Goal: Information Seeking & Learning: Learn about a topic

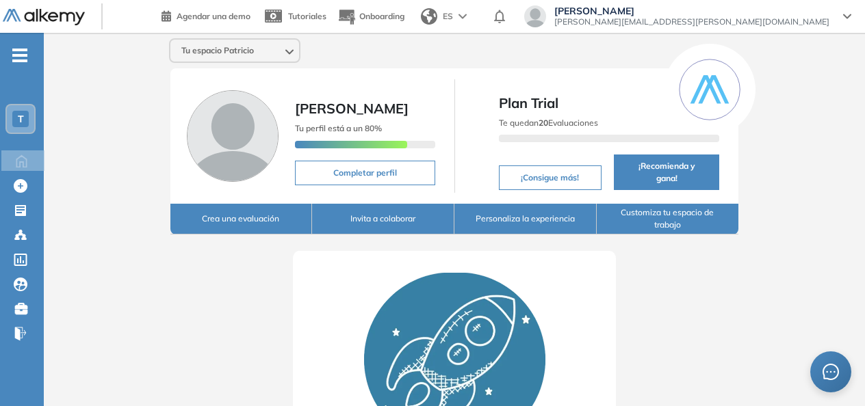
click at [15, 55] on icon "-" at bounding box center [19, 55] width 15 height 3
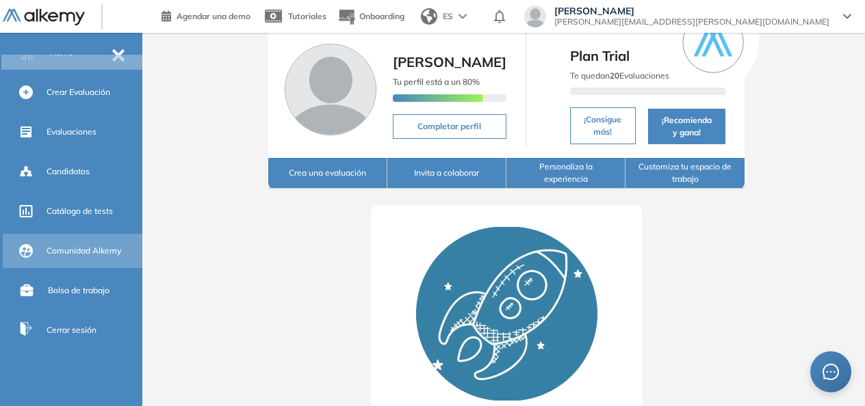
scroll to position [68, 0]
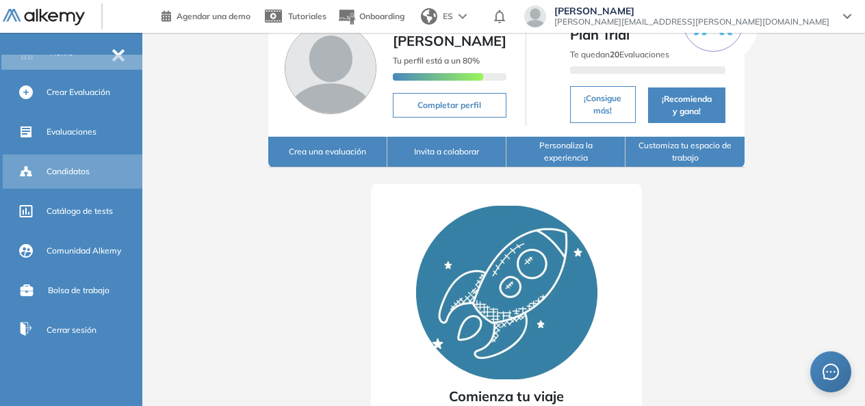
click at [75, 165] on div "Candidatos" at bounding box center [93, 171] width 93 height 23
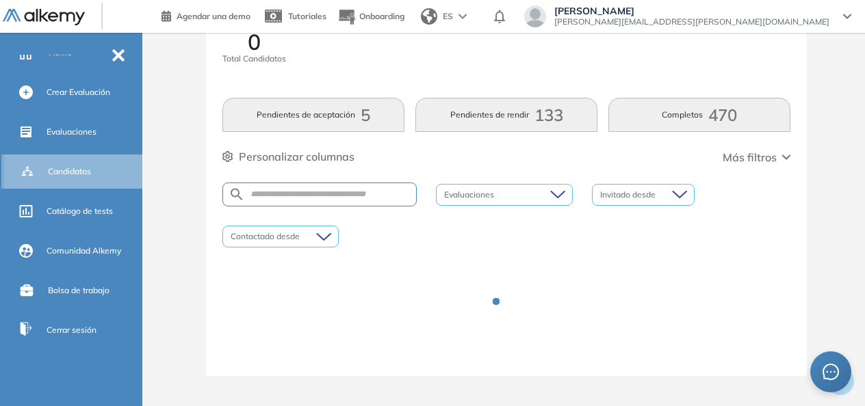
scroll to position [48, 0]
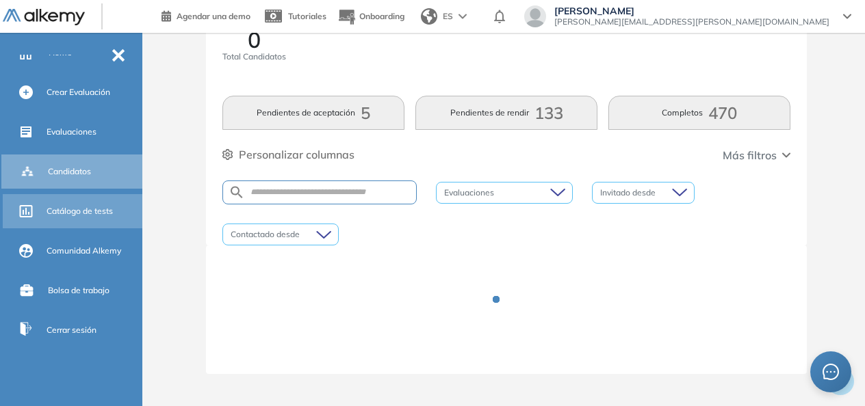
click at [69, 216] on span "Catálogo de tests" at bounding box center [80, 211] width 66 height 12
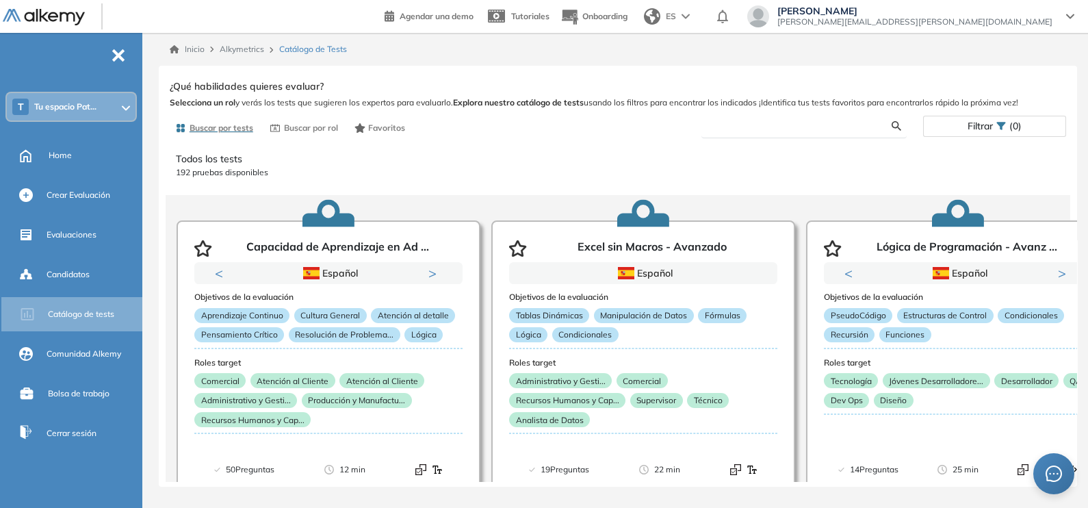
click at [777, 127] on input "text" at bounding box center [801, 126] width 179 height 12
click at [816, 127] on input "*********" at bounding box center [801, 126] width 179 height 12
type input "*********"
click at [870, 122] on div "Ver preguntas de muestra Demo Experiencia Starter Validado undefined minutos Pr…" at bounding box center [618, 279] width 896 height 404
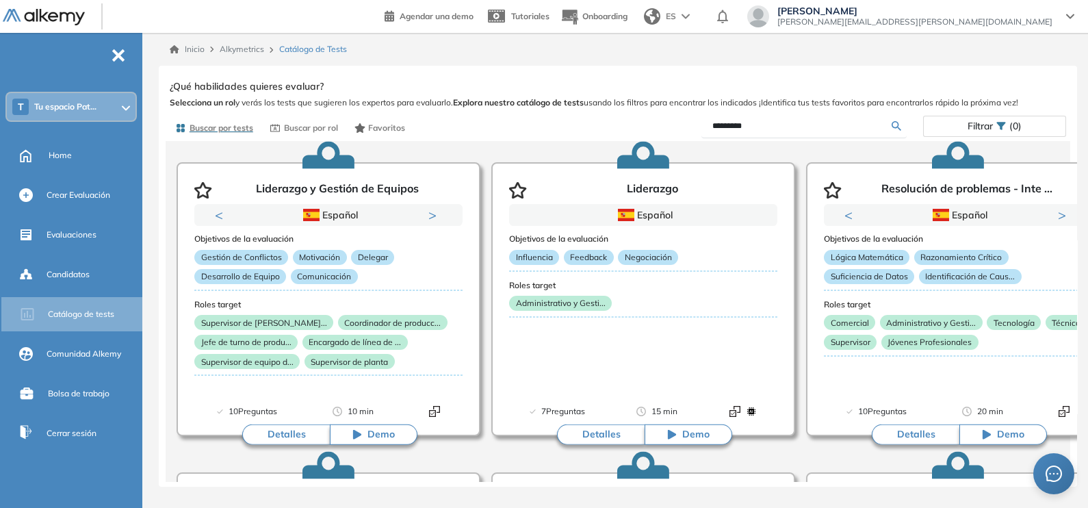
scroll to position [85, 0]
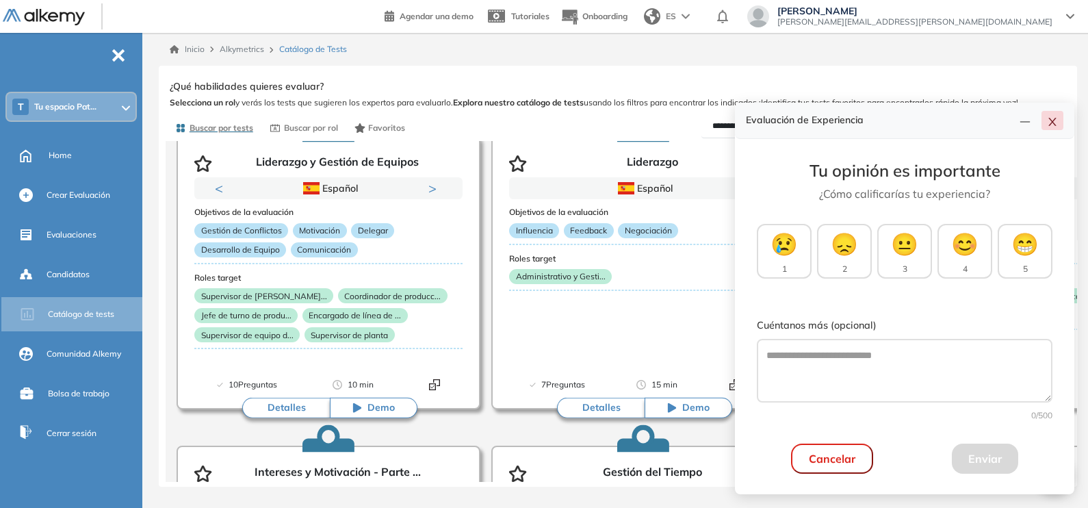
click at [870, 116] on icon "close" at bounding box center [1052, 121] width 11 height 11
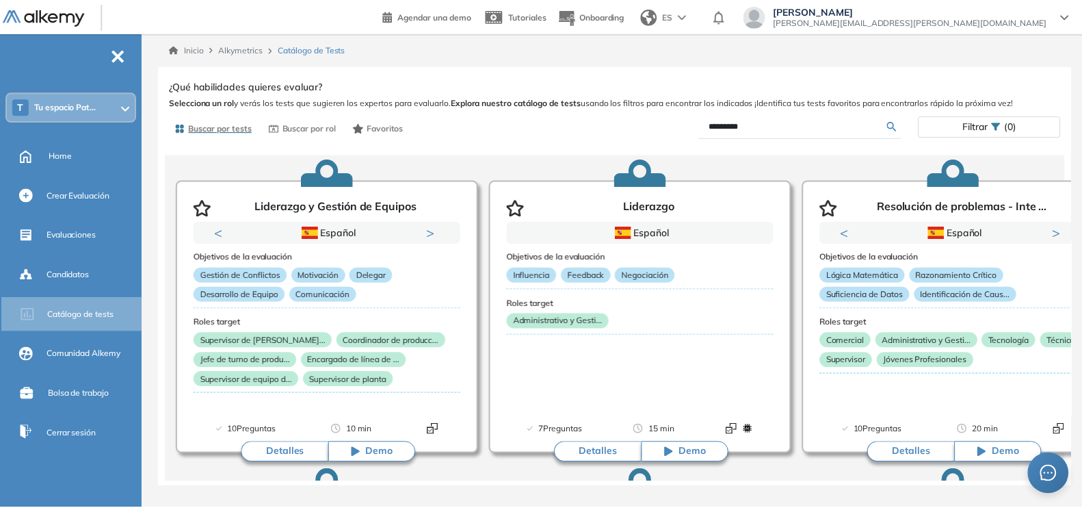
scroll to position [0, 0]
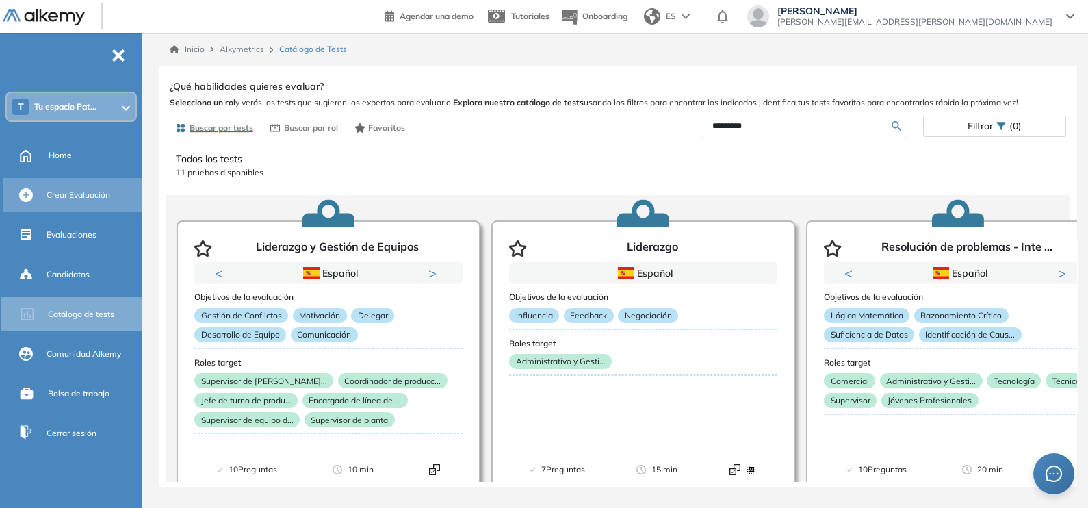
click at [79, 192] on span "Crear Evaluación" at bounding box center [79, 195] width 64 height 12
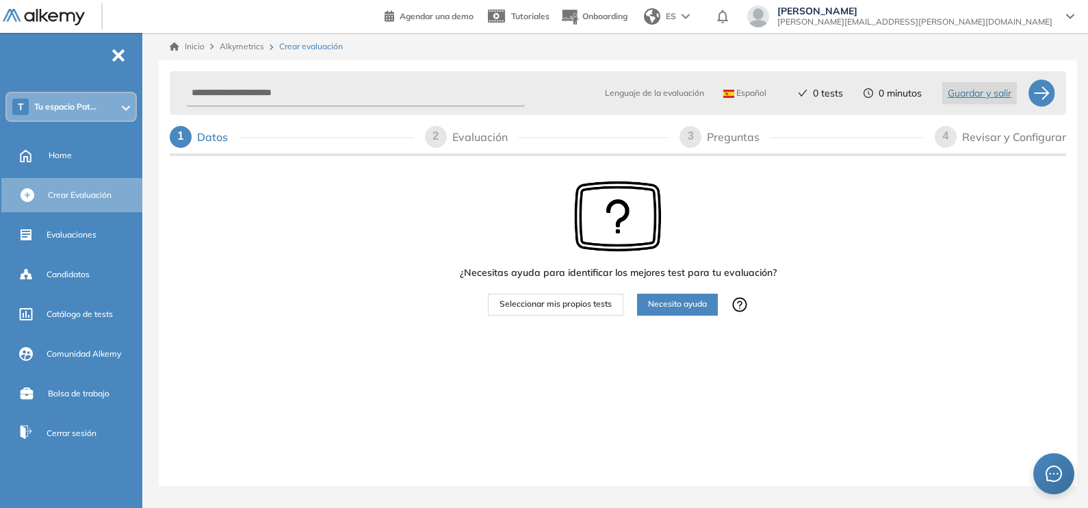
drag, startPoint x: 84, startPoint y: 151, endPoint x: 607, endPoint y: 77, distance: 528.0
click at [83, 151] on div "Home" at bounding box center [94, 155] width 91 height 23
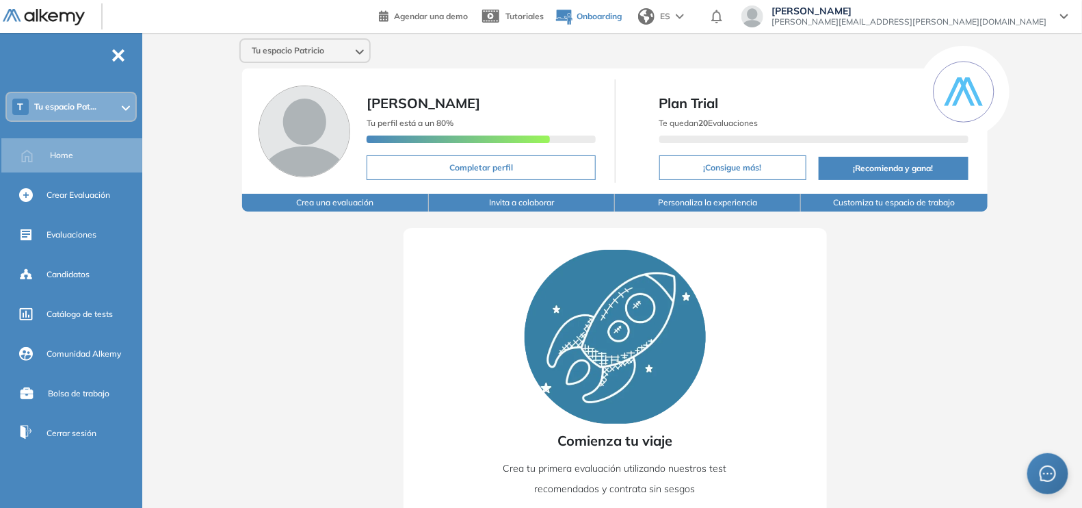
drag, startPoint x: 732, startPoint y: 24, endPoint x: 718, endPoint y: 10, distance: 20.3
click at [622, 10] on button "Onboarding" at bounding box center [588, 16] width 67 height 29
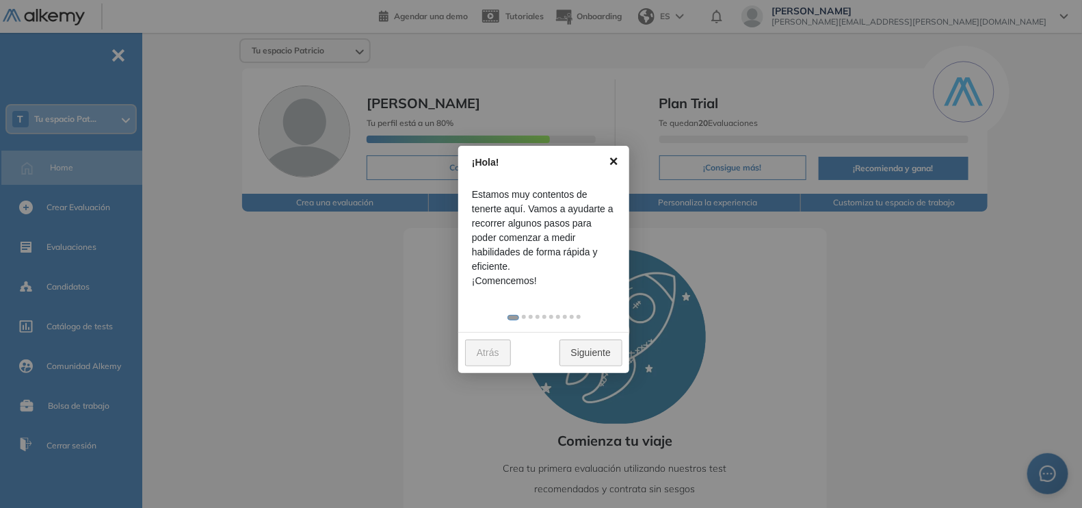
click at [614, 155] on link "×" at bounding box center [614, 161] width 31 height 31
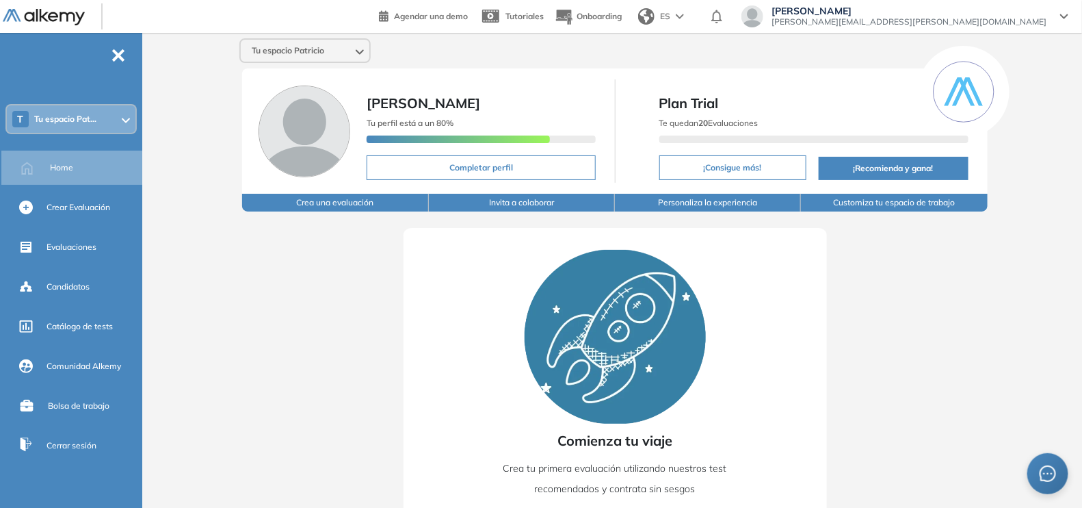
click at [345, 60] on div "Tu espacio Patricio" at bounding box center [305, 51] width 129 height 22
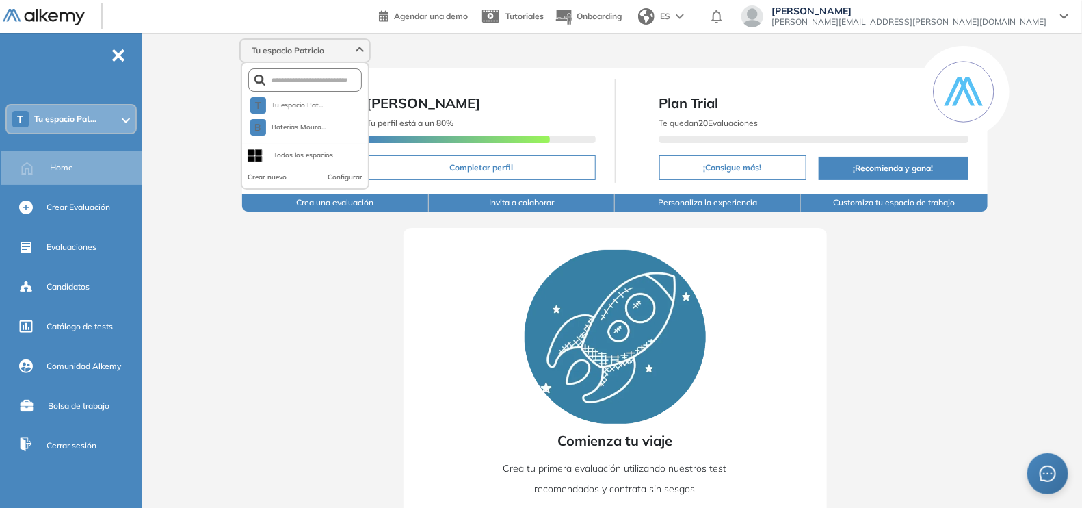
click at [352, 41] on div "Tu espacio Patricio" at bounding box center [305, 51] width 129 height 22
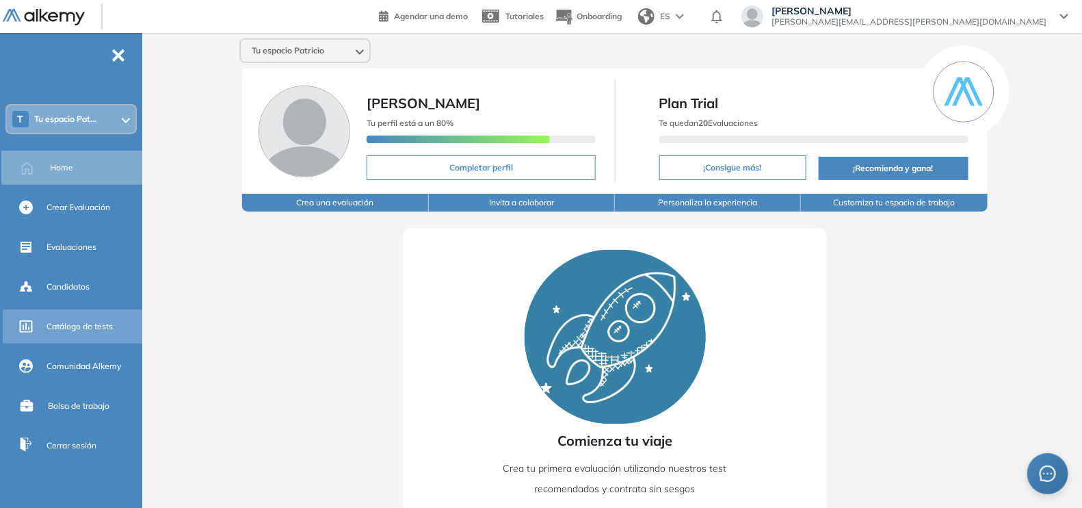
click at [58, 324] on span "Catálogo de tests" at bounding box center [80, 326] width 66 height 12
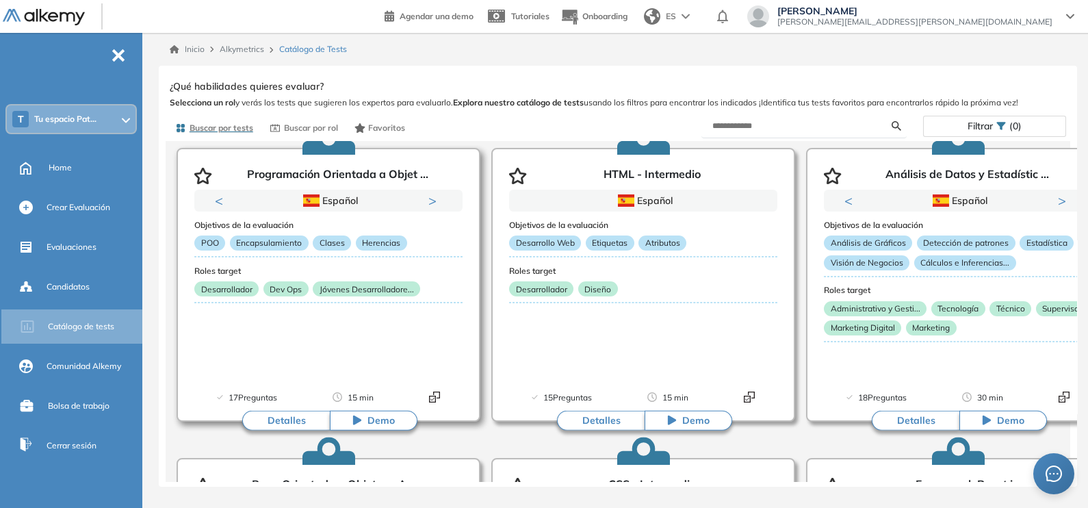
scroll to position [1026, 0]
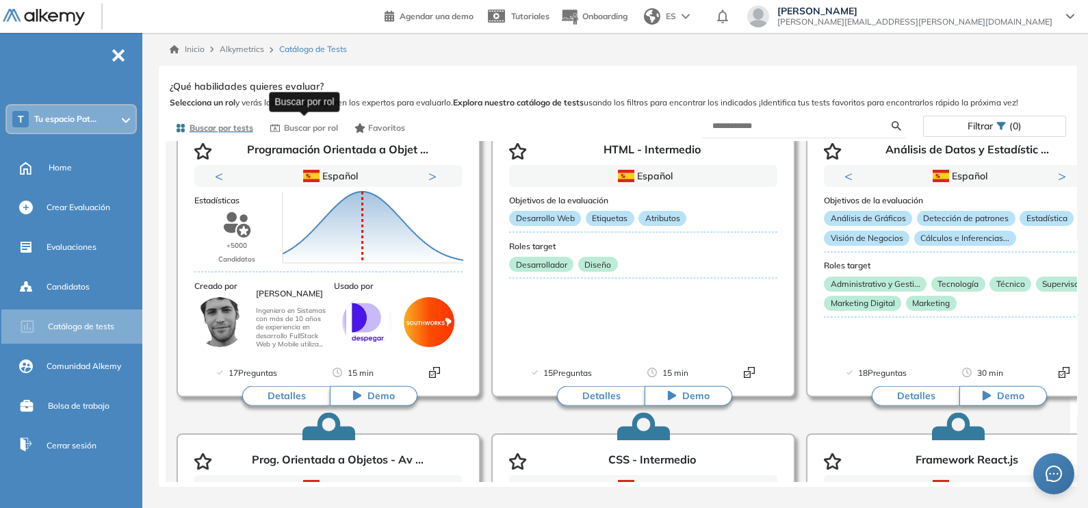
click at [304, 126] on span "Buscar por rol" at bounding box center [311, 128] width 54 height 12
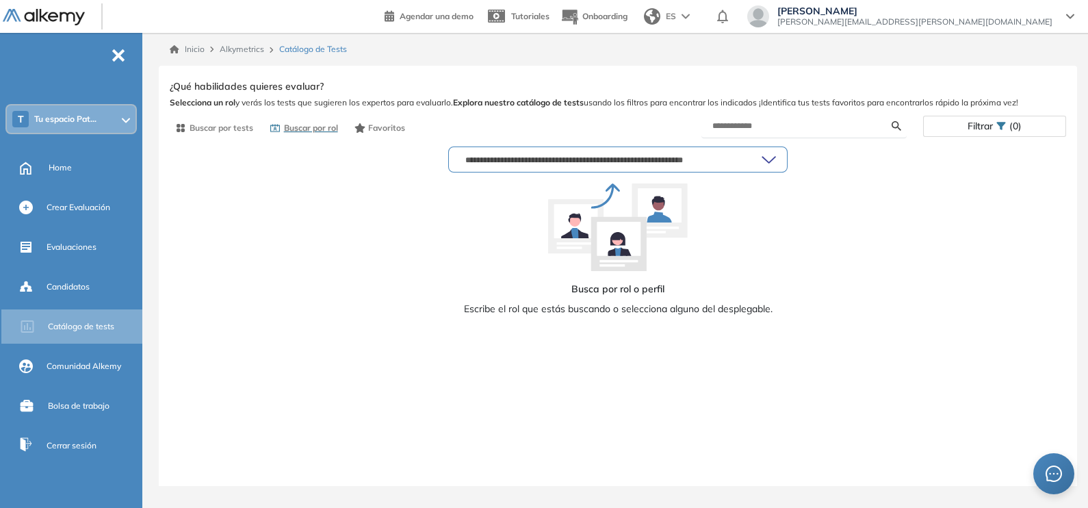
click at [650, 157] on input "text" at bounding box center [611, 159] width 302 height 11
click at [894, 123] on icon at bounding box center [896, 126] width 10 height 10
click at [674, 161] on input "**********" at bounding box center [611, 159] width 302 height 11
click at [770, 161] on icon at bounding box center [768, 160] width 13 height 6
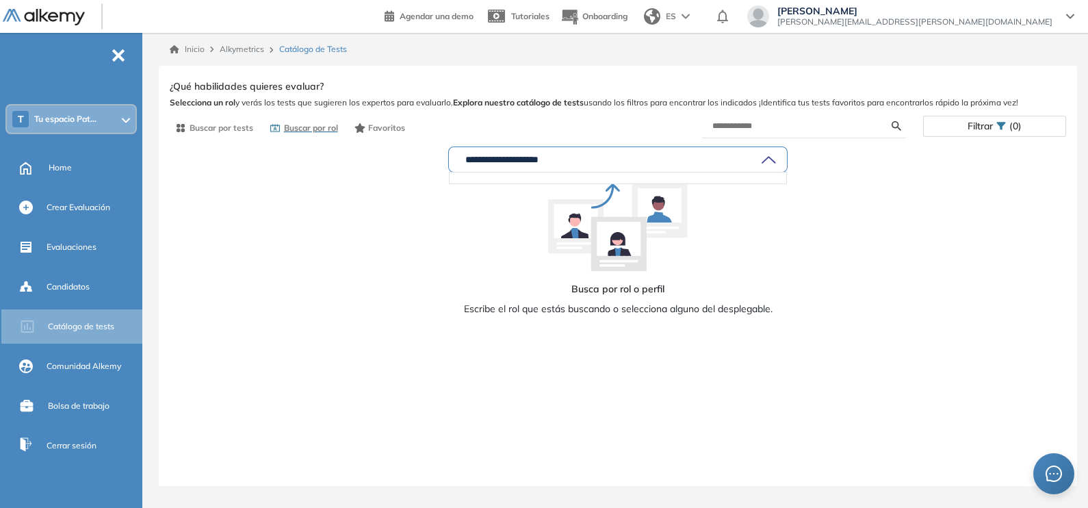
click at [677, 158] on input "**********" at bounding box center [611, 159] width 302 height 11
type input "*"
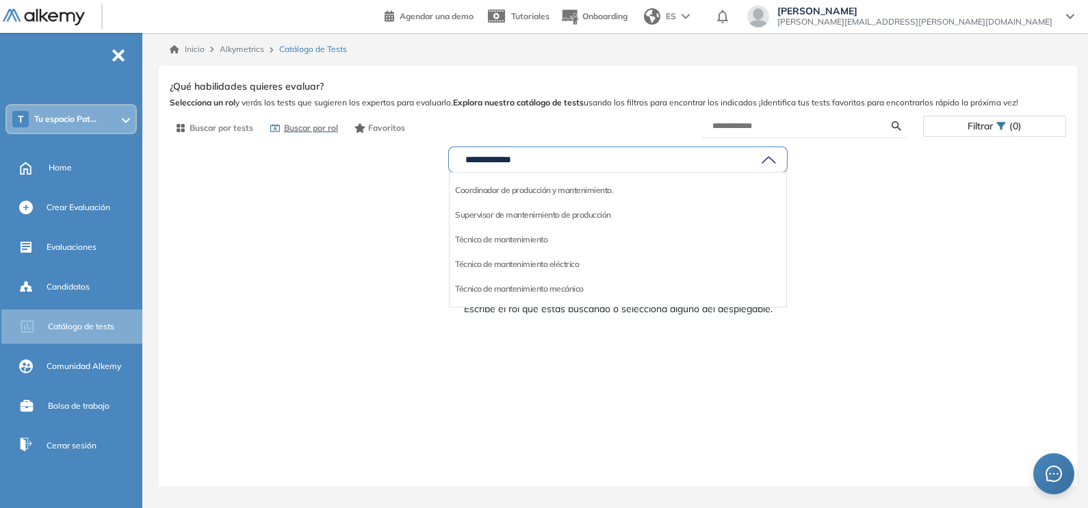
type input "**********"
click at [507, 241] on li "Técnico de mantenimiento" at bounding box center [501, 240] width 92 height 14
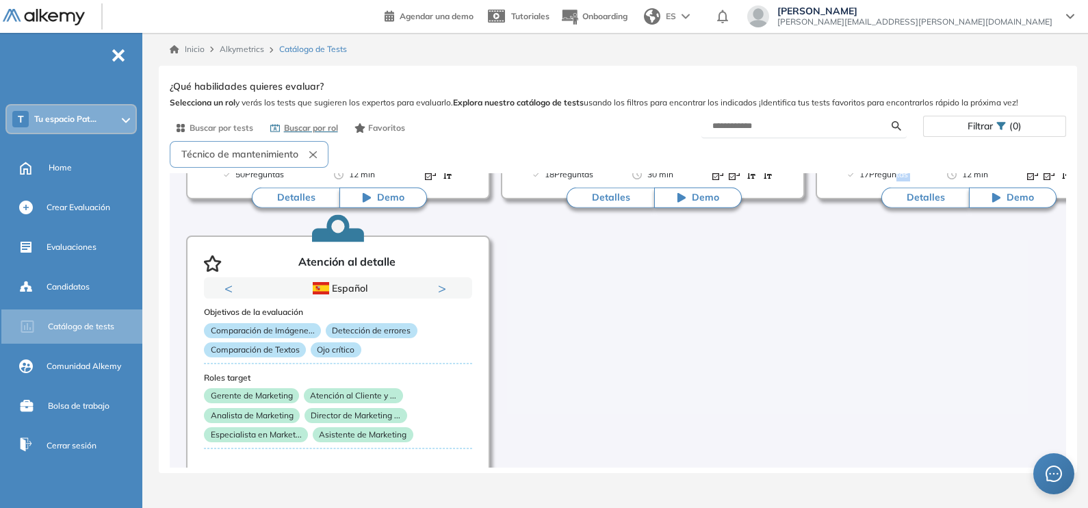
scroll to position [352, 0]
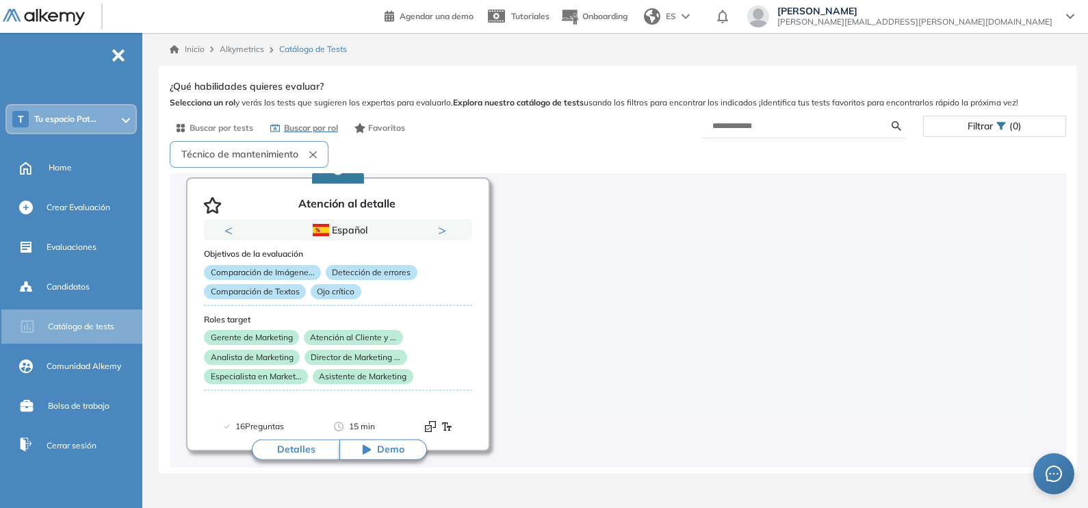
drag, startPoint x: 892, startPoint y: 461, endPoint x: 936, endPoint y: 442, distance: 47.8
click at [936, 442] on div "Capacidad de Aprendizaje en Ad ... Previous Inglés Español Portugués Inglés Esp…" at bounding box center [618, 320] width 896 height 294
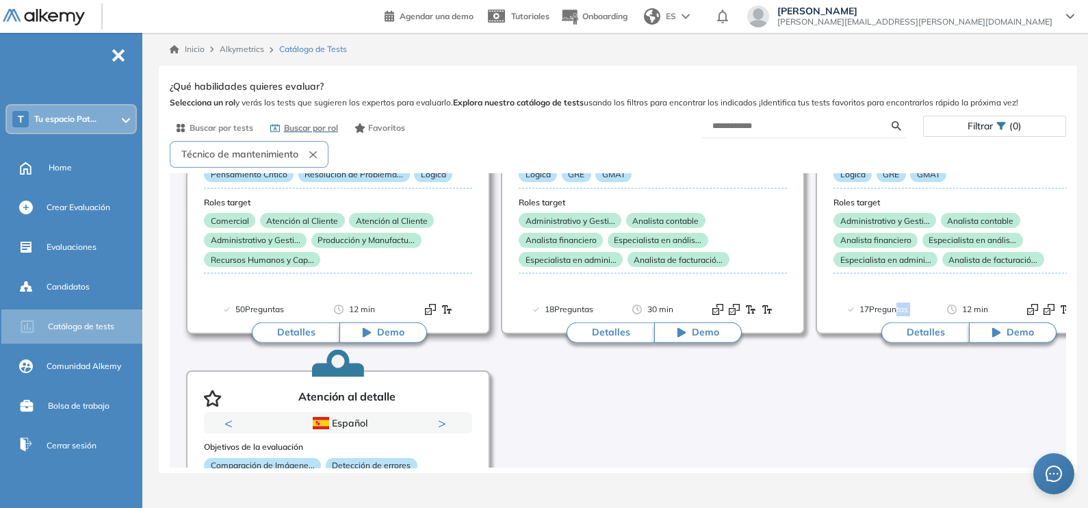
scroll to position [170, 0]
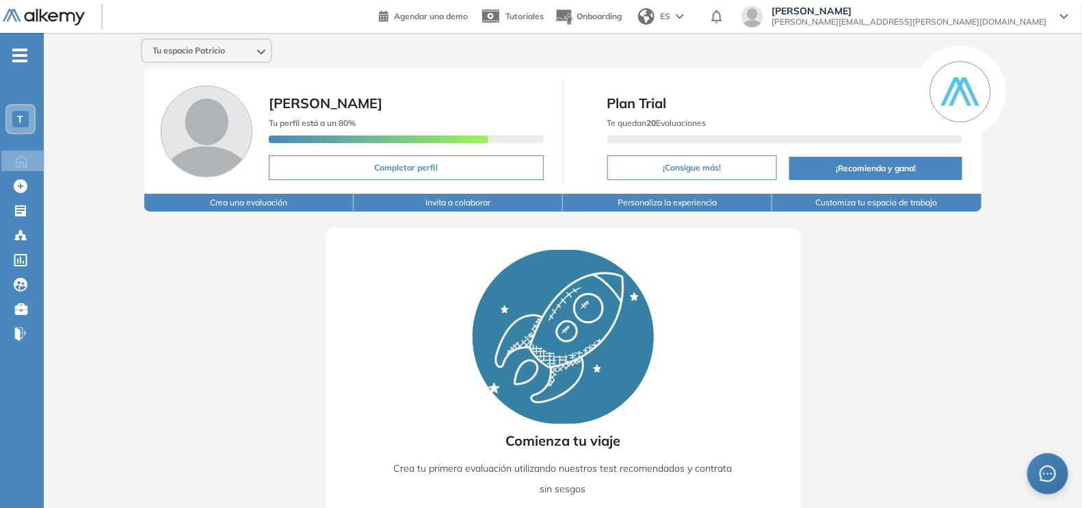
click at [14, 52] on span "-" at bounding box center [19, 54] width 15 height 11
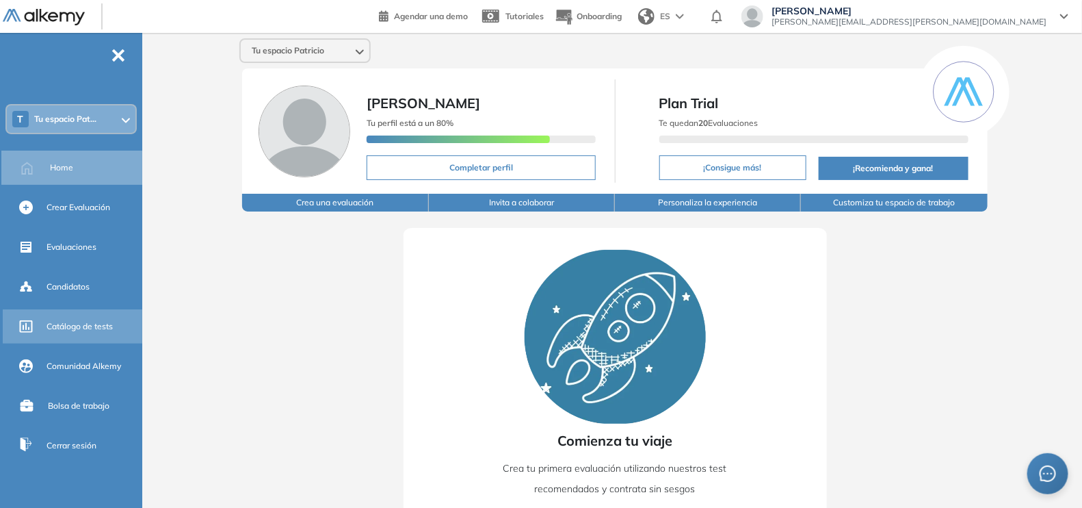
click at [79, 320] on span "Catálogo de tests" at bounding box center [80, 326] width 66 height 12
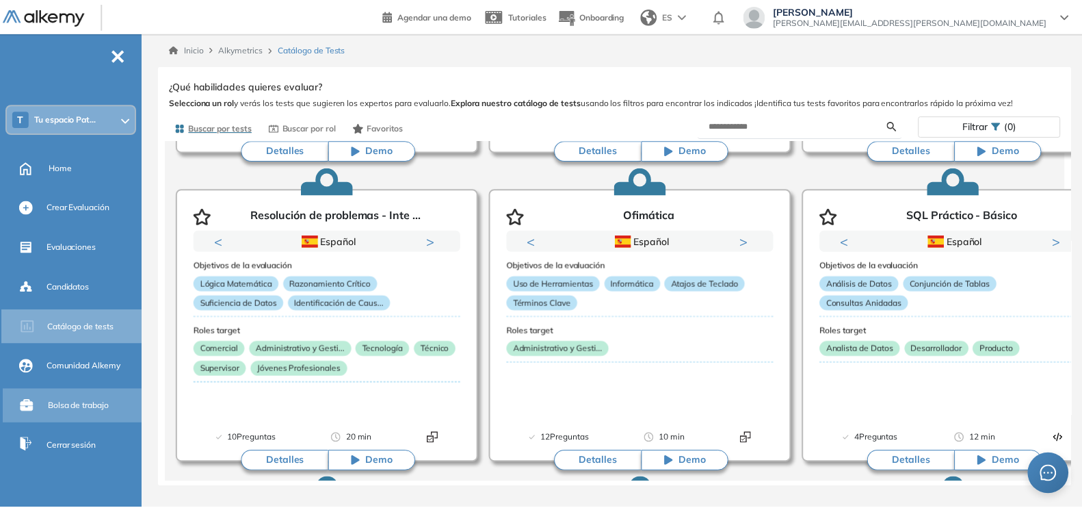
scroll to position [12, 0]
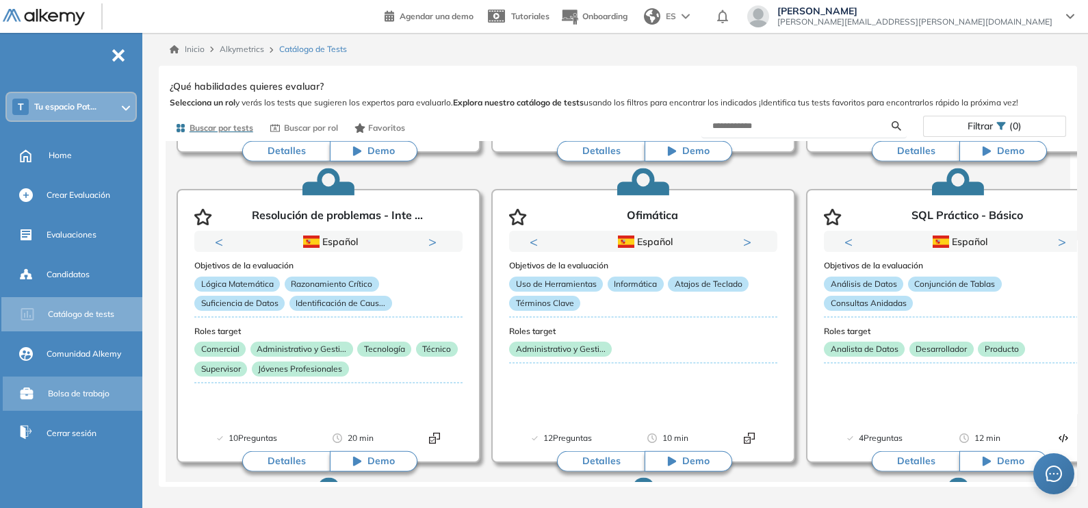
click at [53, 391] on span "Bolsa de trabajo" at bounding box center [79, 393] width 62 height 12
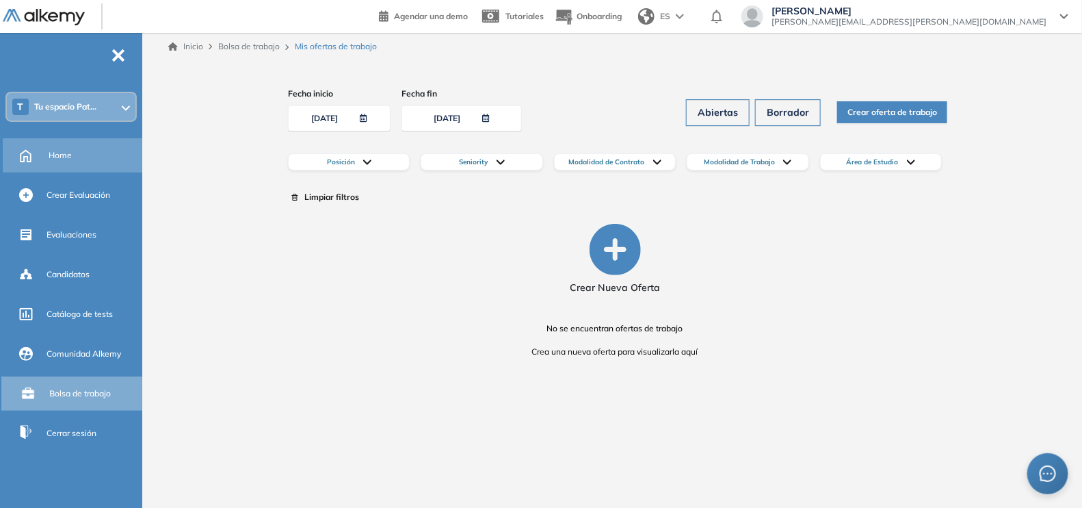
click at [62, 156] on span "Home" at bounding box center [60, 155] width 23 height 12
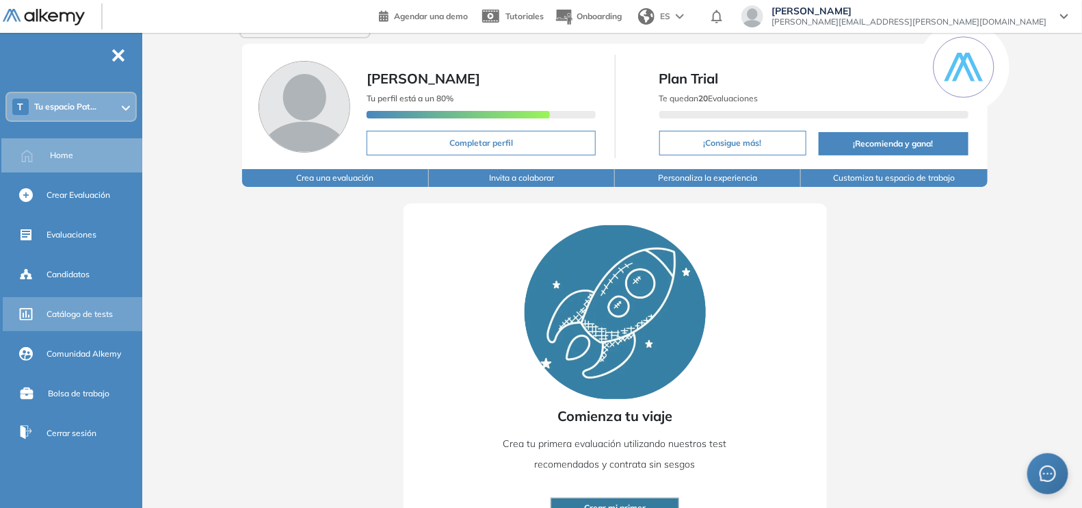
scroll to position [68, 0]
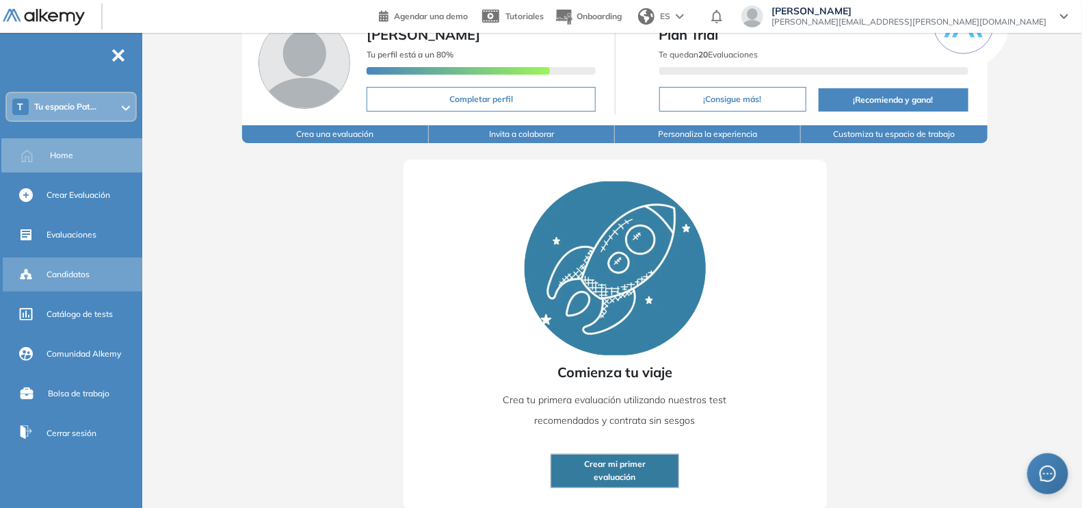
click at [51, 267] on div "Candidatos" at bounding box center [93, 274] width 93 height 23
